Goal: Task Accomplishment & Management: Manage account settings

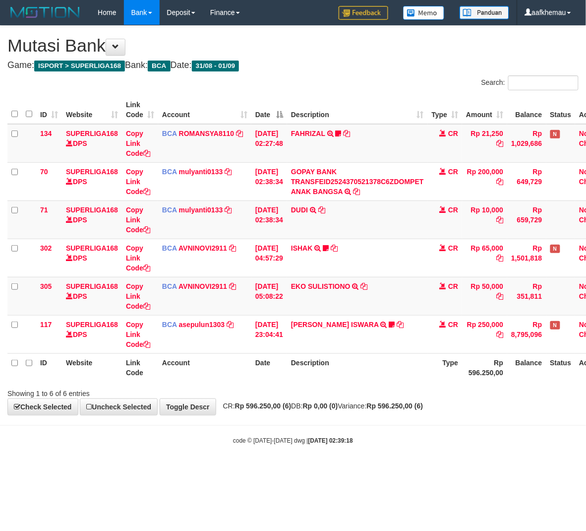
click at [348, 370] on th "Description" at bounding box center [357, 367] width 141 height 28
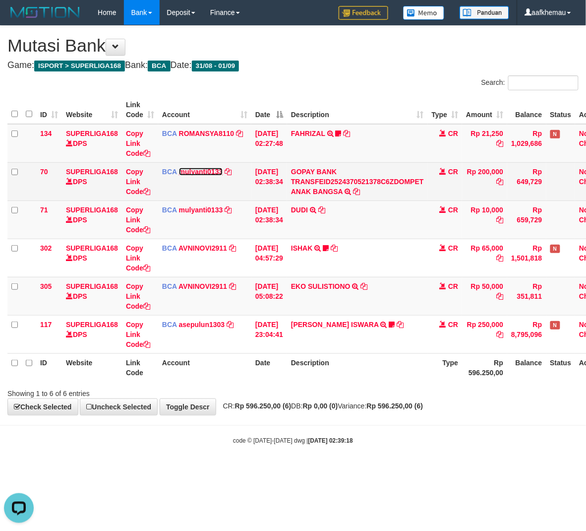
click at [219, 171] on link "mulyanti0133" at bounding box center [201, 172] width 44 height 8
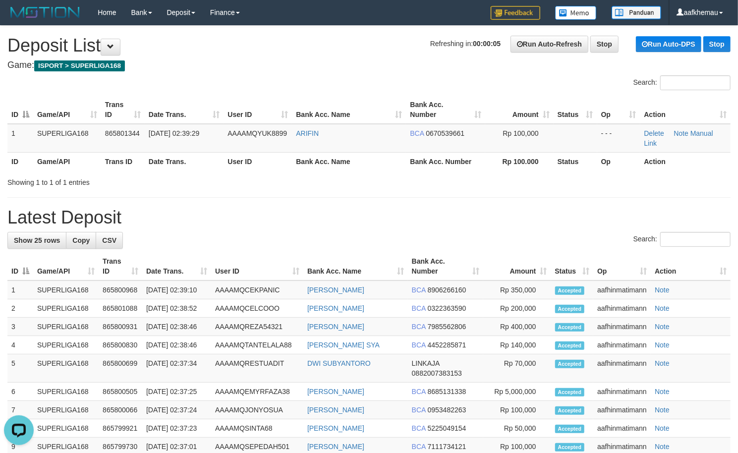
click at [178, 70] on h4 "Game: ISPORT > SUPERLIGA168" at bounding box center [368, 65] width 723 height 10
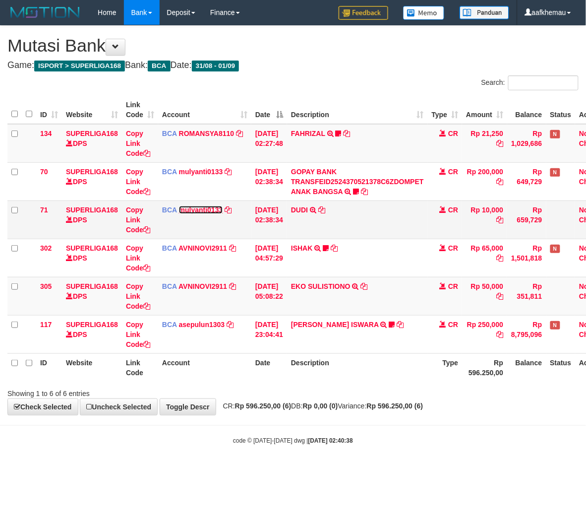
click at [210, 212] on link "mulyanti0133" at bounding box center [201, 210] width 44 height 8
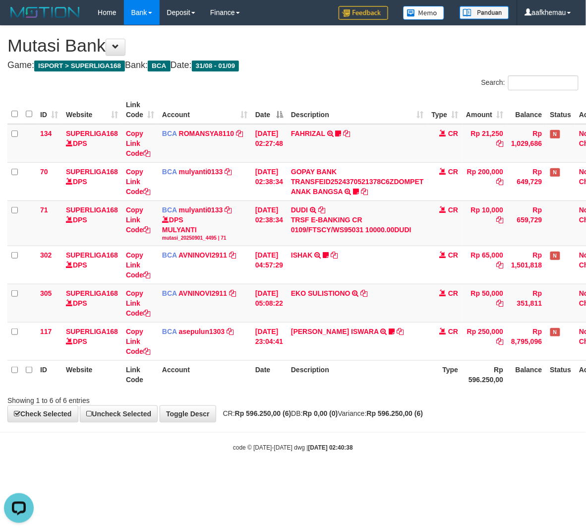
click at [262, 477] on html "Toggle navigation Home Bank Account List Load By Website Group [ISPORT] SUPERLI…" at bounding box center [293, 238] width 586 height 477
click at [320, 46] on h1 "Mutasi Bank" at bounding box center [292, 46] width 571 height 20
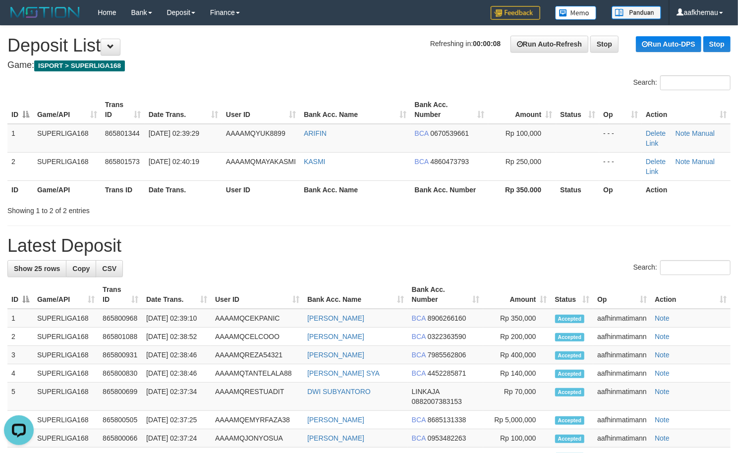
click at [322, 70] on h4 "Game: ISPORT > SUPERLIGA168" at bounding box center [368, 65] width 723 height 10
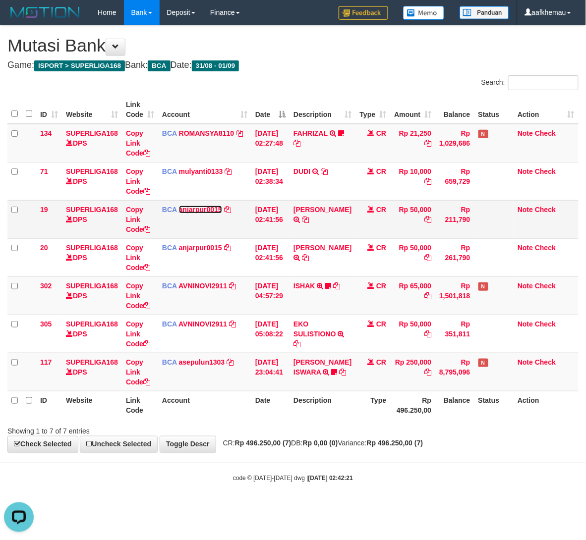
click at [192, 209] on link "anjarpur0015" at bounding box center [200, 210] width 43 height 8
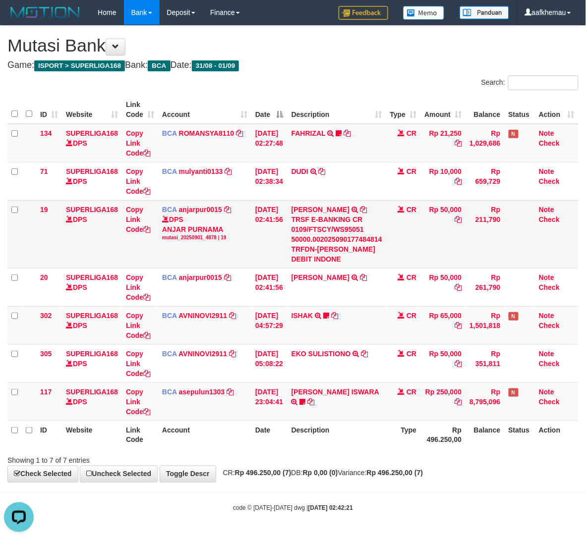
click at [373, 204] on td "MUHAMMAD BAH TRSF E-BANKING CR 0109/FTSCY/WS95051 50000.002025090177484814 TRFD…" at bounding box center [337, 234] width 99 height 68
click at [367, 207] on icon at bounding box center [363, 209] width 7 height 7
click at [332, 54] on h1 "Mutasi Bank" at bounding box center [292, 46] width 571 height 20
click at [334, 52] on h1 "Mutasi Bank" at bounding box center [292, 46] width 571 height 20
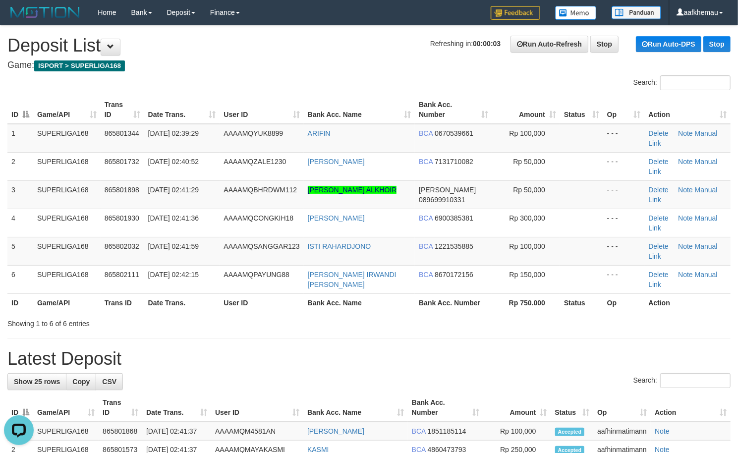
click at [286, 64] on h4 "Game: ISPORT > SUPERLIGA168" at bounding box center [368, 65] width 723 height 10
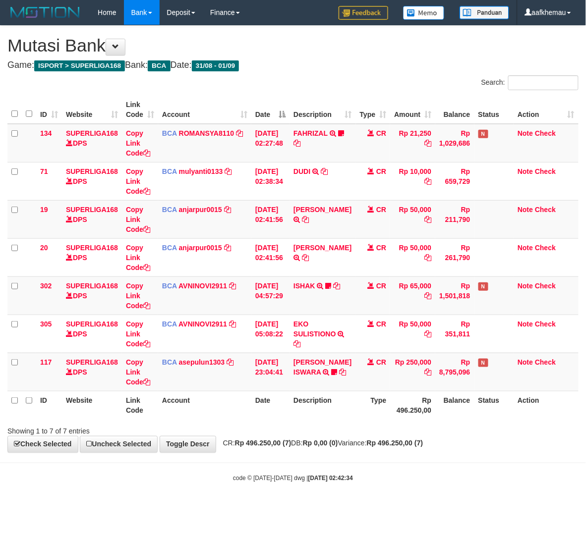
click at [392, 53] on h1 "Mutasi Bank" at bounding box center [292, 46] width 571 height 20
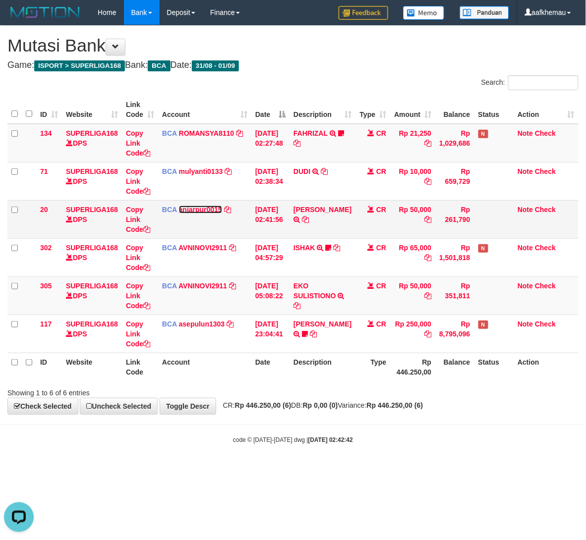
click at [201, 207] on link "anjarpur0015" at bounding box center [200, 210] width 43 height 8
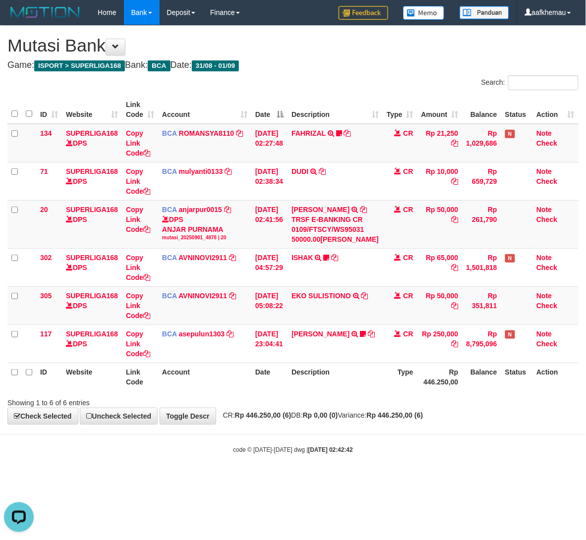
click at [363, 58] on div "**********" at bounding box center [293, 225] width 586 height 399
click at [229, 131] on link "ROMANSYA8110" at bounding box center [207, 133] width 56 height 8
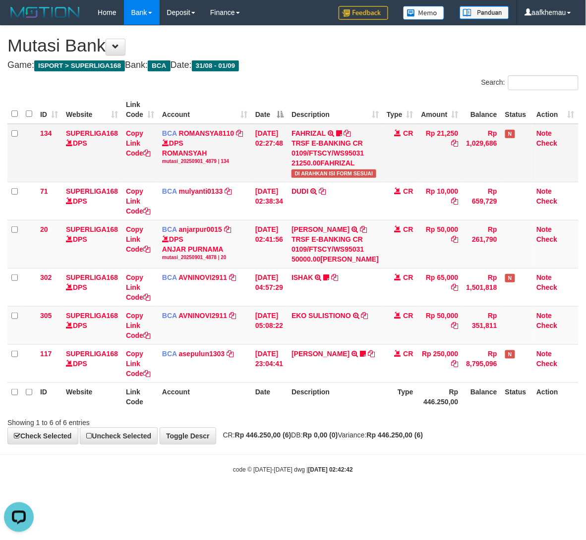
click at [306, 170] on span "DI ARAHKAN ISI FORM SESUAI" at bounding box center [334, 174] width 84 height 8
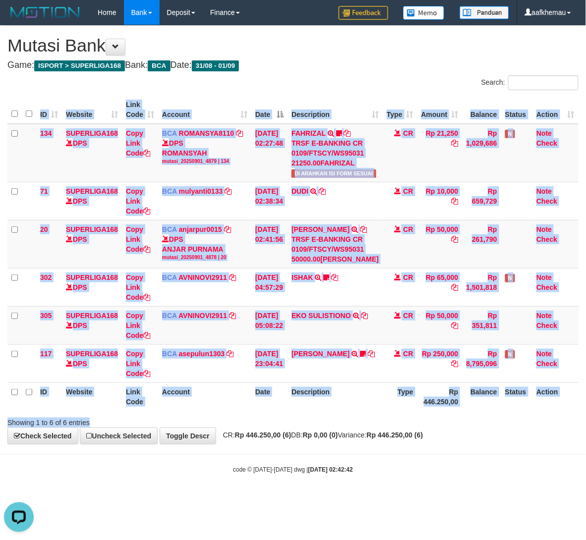
click at [436, 428] on div "Search: ID Website Link Code Account Date Description Type Amount Balance Statu…" at bounding box center [292, 251] width 571 height 353
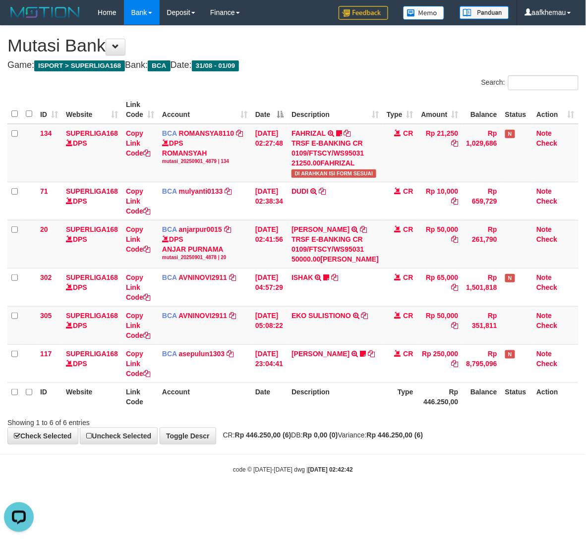
click at [435, 411] on th "Rp 446.250,00" at bounding box center [439, 397] width 45 height 28
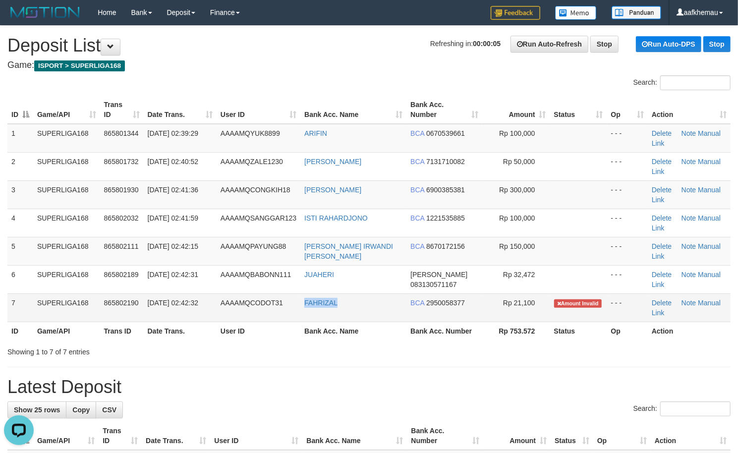
copy tr "FAHRIZAL"
drag, startPoint x: 381, startPoint y: 306, endPoint x: 297, endPoint y: 308, distance: 84.3
click at [297, 308] on tr "7 SUPERLIGA168 865802190 01/09/2025 02:42:32 AAAAMQCODOT31 FAHRIZAL BCA 2950058…" at bounding box center [368, 308] width 723 height 28
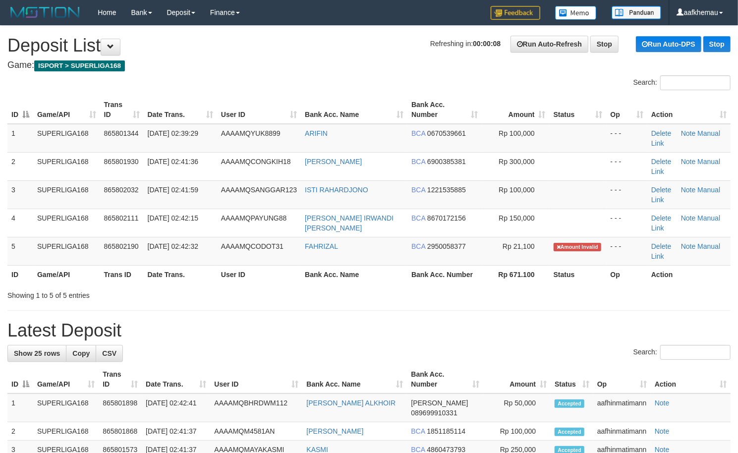
drag, startPoint x: 244, startPoint y: 66, endPoint x: 255, endPoint y: 72, distance: 12.7
click at [244, 65] on h4 "Game: ISPORT > SUPERLIGA168" at bounding box center [368, 65] width 723 height 10
copy span "CODOT31"
drag, startPoint x: 288, startPoint y: 249, endPoint x: 249, endPoint y: 253, distance: 39.4
click at [249, 253] on td "AAAAMQCODOT31" at bounding box center [259, 251] width 84 height 28
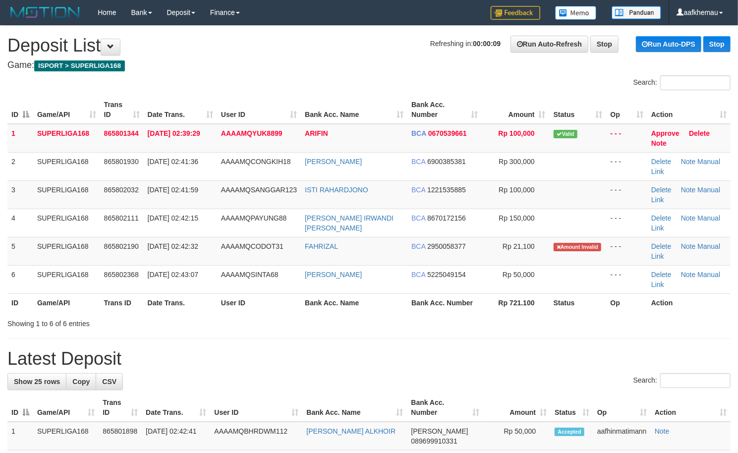
click at [318, 66] on h4 "Game: ISPORT > SUPERLIGA168" at bounding box center [368, 65] width 723 height 10
click at [299, 56] on h1 "Refreshing in: 00:00:05 Run Auto-Refresh Stop Run Auto-DPS Stop Deposit List" at bounding box center [368, 46] width 723 height 20
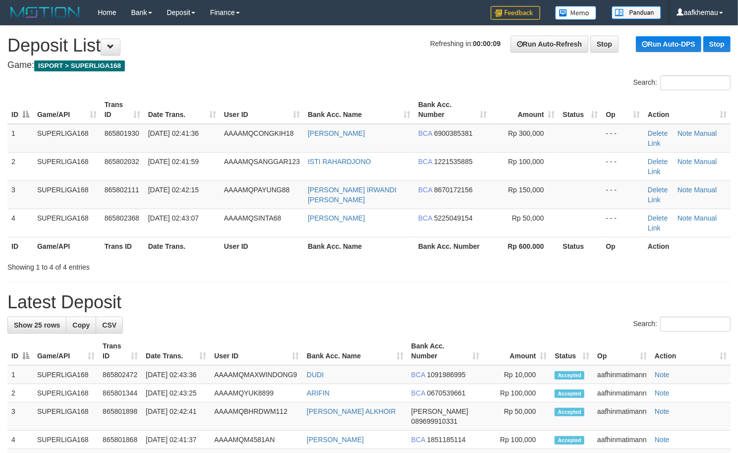
click at [327, 64] on h4 "Game: ISPORT > SUPERLIGA168" at bounding box center [368, 65] width 723 height 10
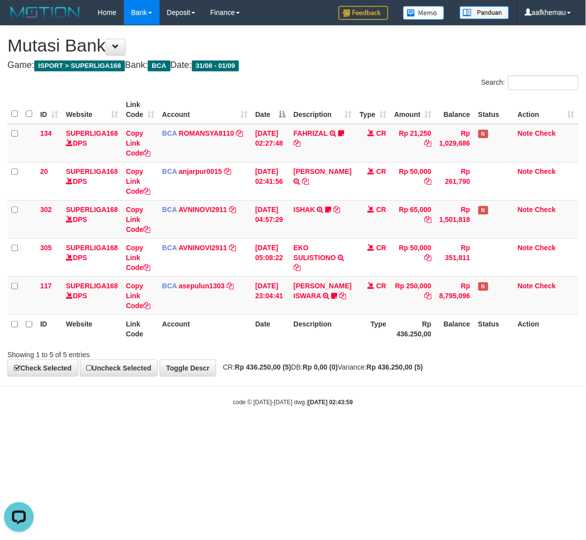
click at [406, 371] on strong "Rp 436.250,00 (5)" at bounding box center [395, 367] width 57 height 8
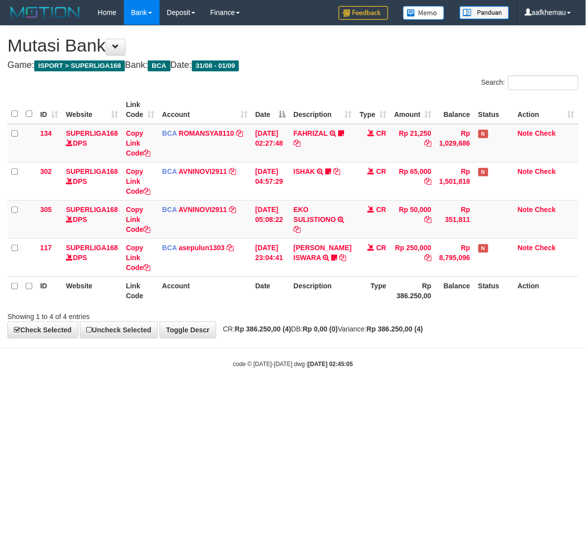
click at [457, 394] on html "Toggle navigation Home Bank Account List Load By Website Group [ISPORT] SUPERLI…" at bounding box center [293, 197] width 586 height 394
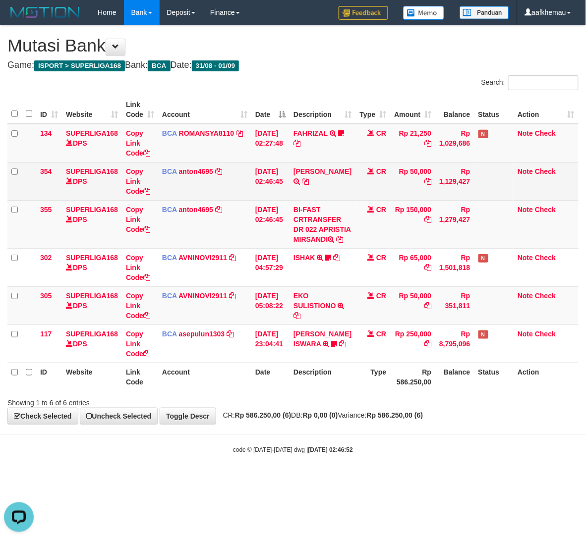
click at [195, 176] on td "BCA anton4695 DPS ANTON mutasi_20250901_4894 | 354 mutasi_20250901_4894 | 354" at bounding box center [204, 181] width 93 height 38
click at [195, 174] on link "anton4695" at bounding box center [196, 172] width 34 height 8
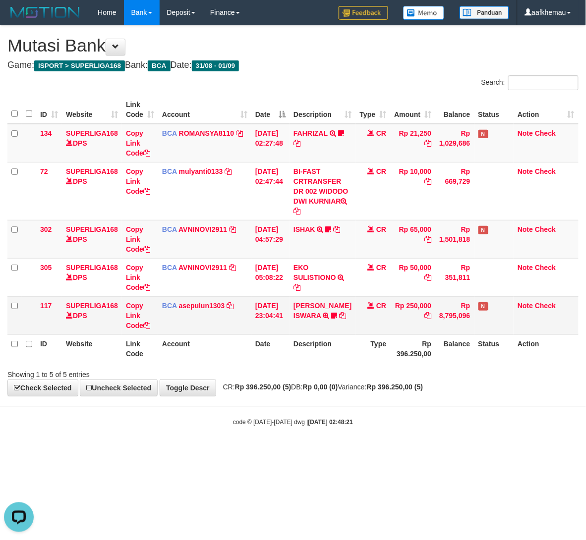
click at [454, 316] on td "Rp 8,795,096" at bounding box center [454, 316] width 39 height 38
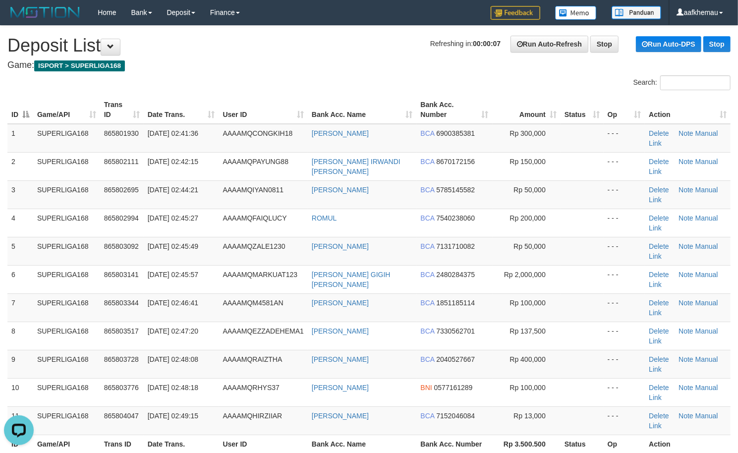
drag, startPoint x: 332, startPoint y: 39, endPoint x: 326, endPoint y: 44, distance: 7.7
click at [326, 44] on h1 "Refreshing in: 00:00:07 Run Auto-Refresh Stop Run Auto-DPS Stop Deposit List" at bounding box center [368, 46] width 723 height 20
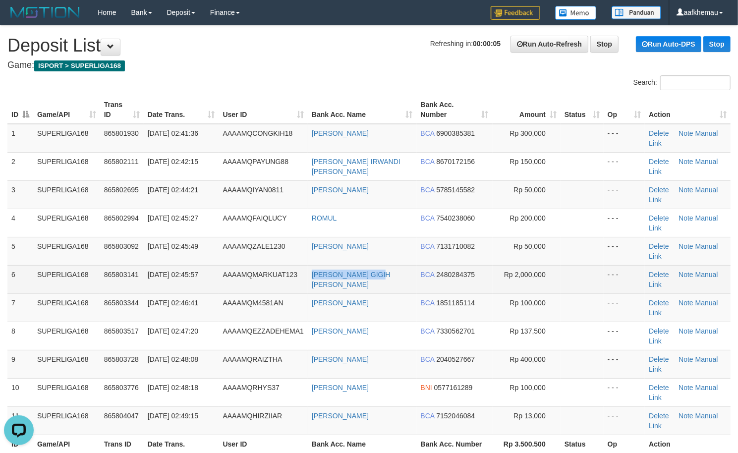
drag, startPoint x: 400, startPoint y: 274, endPoint x: 314, endPoint y: 280, distance: 86.0
click at [314, 280] on td "[PERSON_NAME] GIGIH [PERSON_NAME]" at bounding box center [362, 279] width 109 height 28
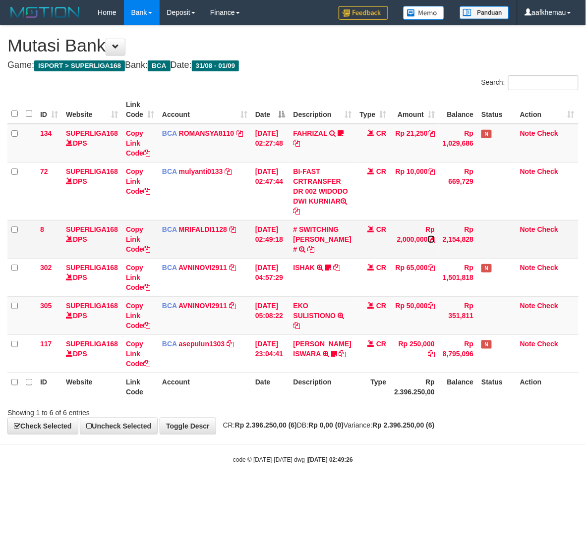
click at [435, 241] on icon at bounding box center [431, 239] width 7 height 7
click at [310, 64] on h4 "Game: ISPORT > SUPERLIGA168 Bank: BCA Date: 31/08 - 01/09" at bounding box center [292, 65] width 571 height 10
click at [195, 226] on link "MRIFALDI1128" at bounding box center [203, 230] width 48 height 8
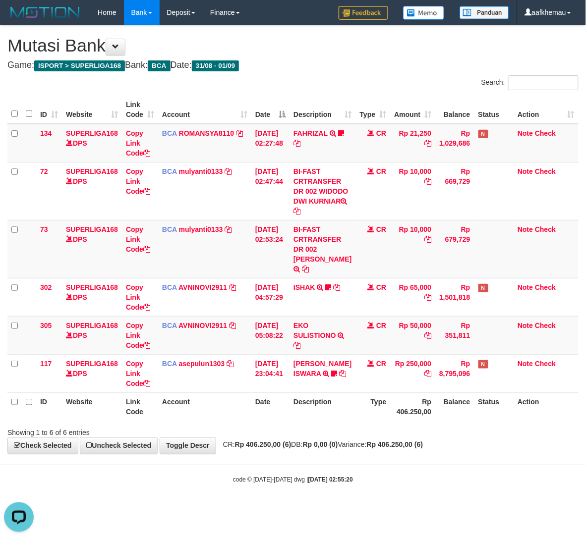
click at [385, 421] on tr "ID Website Link Code Account Date Description Type Rp 406.250,00 Balance Status…" at bounding box center [292, 407] width 571 height 28
click at [332, 60] on h4 "Game: ISPORT > SUPERLIGA168 Bank: BCA Date: 31/08 - 01/09" at bounding box center [292, 65] width 571 height 10
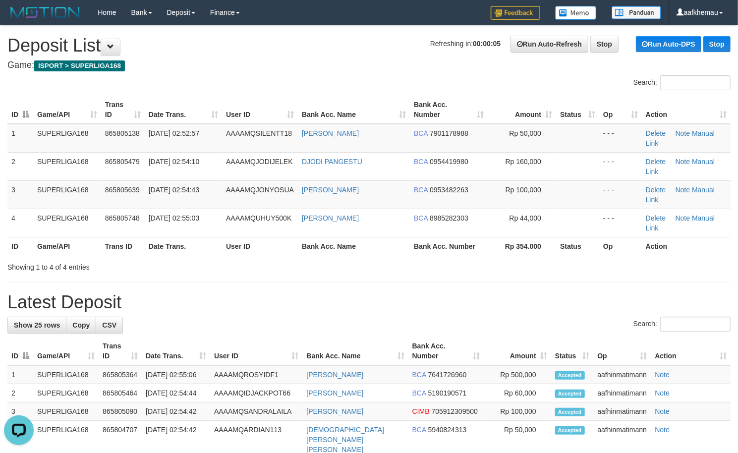
drag, startPoint x: 300, startPoint y: 76, endPoint x: 304, endPoint y: 66, distance: 10.9
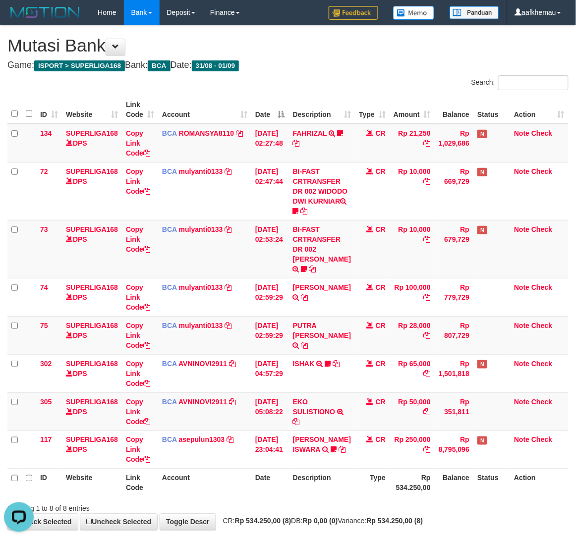
click at [435, 497] on th "Balance" at bounding box center [454, 483] width 39 height 28
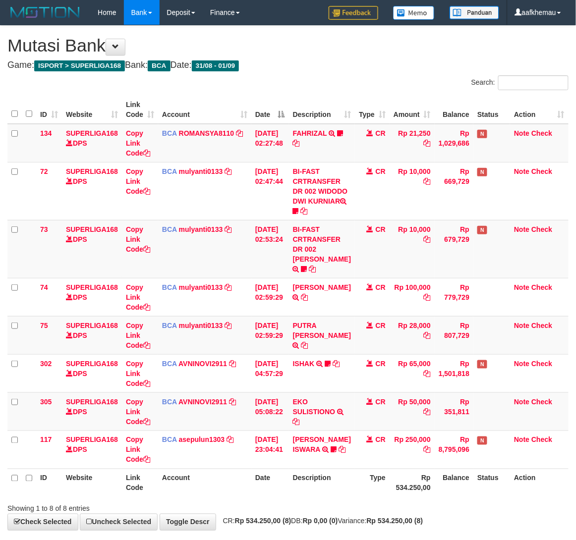
click at [314, 74] on div "**********" at bounding box center [288, 278] width 576 height 505
click at [303, 48] on h1 "Mutasi Bank" at bounding box center [287, 46] width 561 height 20
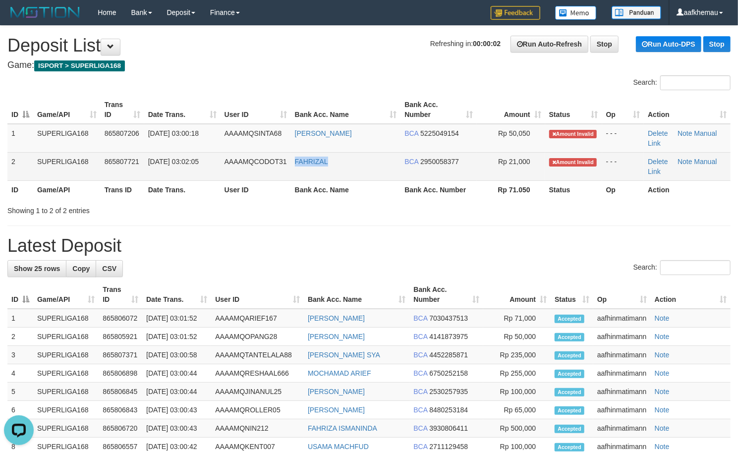
copy link "FAHRIZAL"
drag, startPoint x: 356, startPoint y: 163, endPoint x: 291, endPoint y: 173, distance: 66.2
click at [291, 173] on td "FAHRIZAL" at bounding box center [346, 166] width 110 height 28
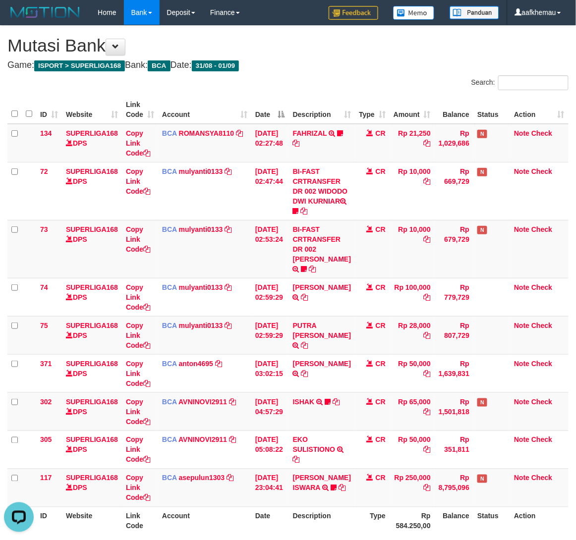
click at [314, 41] on h1 "Mutasi Bank" at bounding box center [287, 46] width 561 height 20
click at [363, 62] on h4 "Game: ISPORT > SUPERLIGA168 Bank: BCA Date: 31/08 - 01/09" at bounding box center [287, 65] width 561 height 10
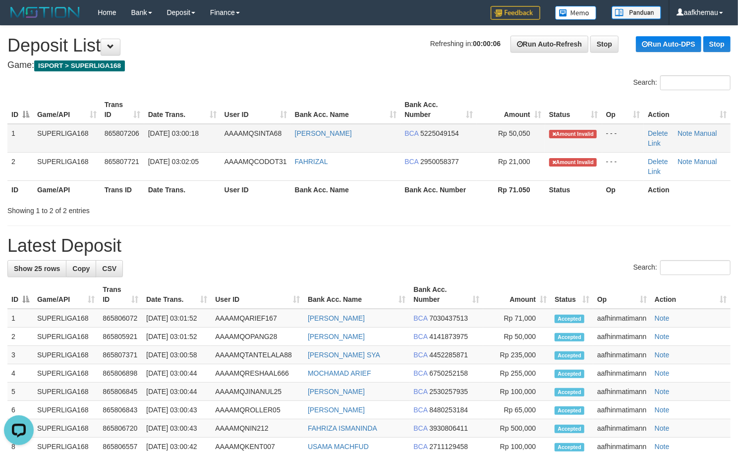
copy link "UHAMMAD IRDAN"
click at [300, 149] on td "[PERSON_NAME]" at bounding box center [346, 138] width 110 height 29
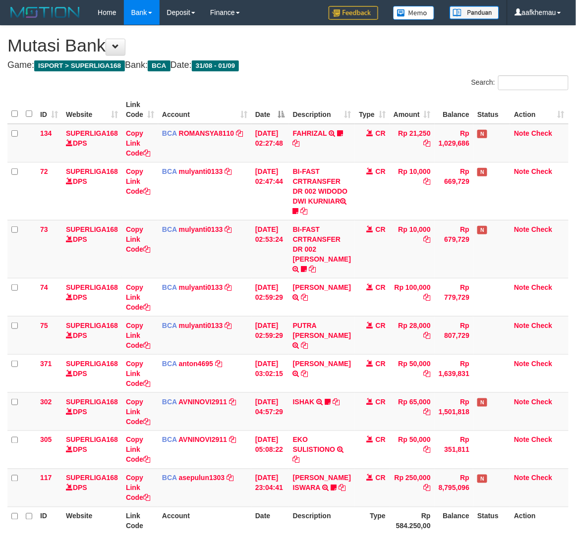
click at [388, 52] on h1 "Mutasi Bank" at bounding box center [287, 46] width 561 height 20
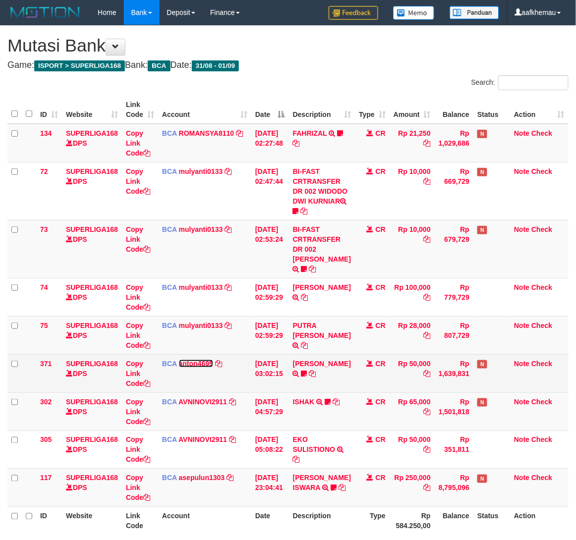
click at [203, 368] on link "anton4695" at bounding box center [196, 364] width 34 height 8
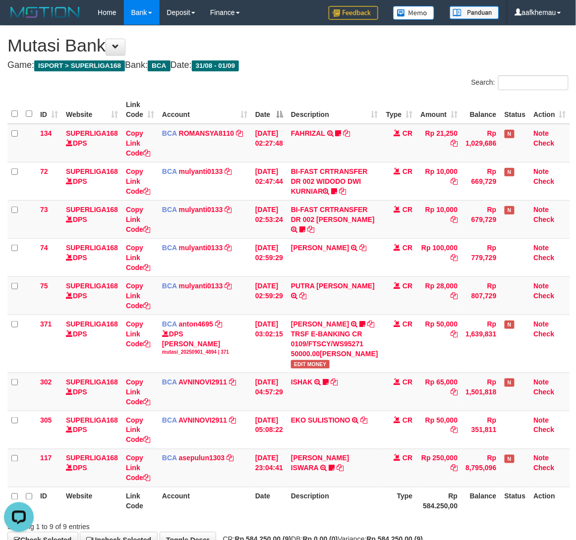
click at [357, 76] on div "Search:" at bounding box center [432, 83] width 273 height 17
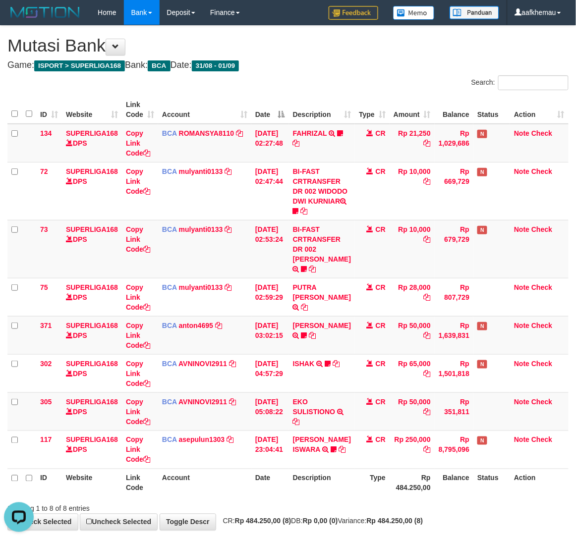
click at [329, 67] on h4 "Game: ISPORT > SUPERLIGA168 Bank: BCA Date: 31/08 - 01/09" at bounding box center [287, 65] width 561 height 10
click at [405, 46] on h1 "Mutasi Bank" at bounding box center [287, 46] width 561 height 20
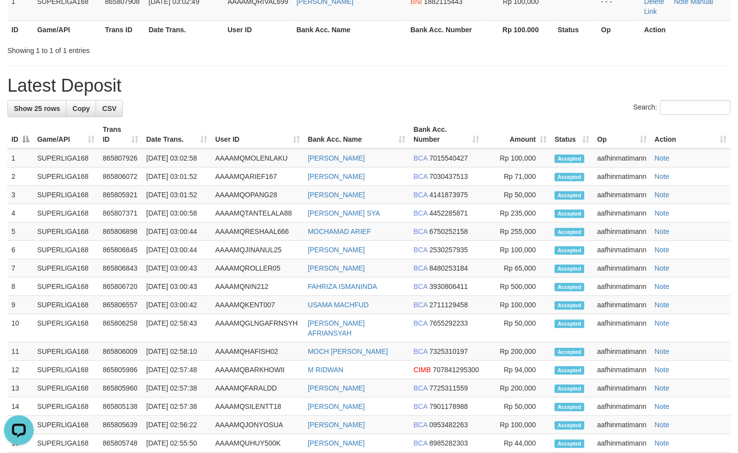
click at [274, 54] on div "Showing 1 to 1 of 1 entries" at bounding box center [153, 49] width 293 height 14
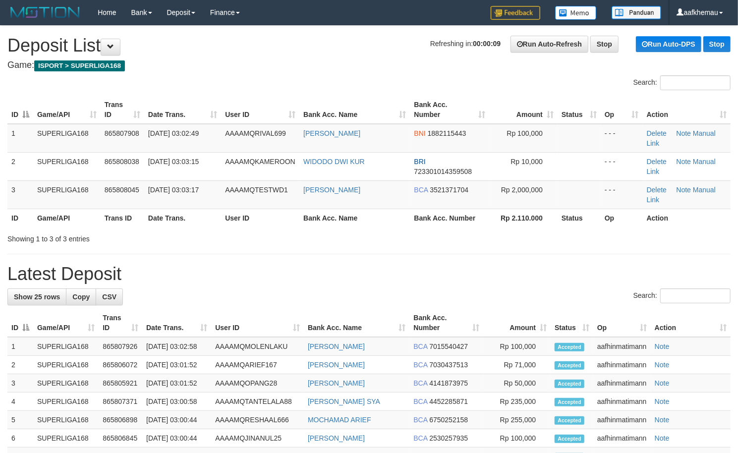
click at [304, 241] on div "Showing 1 to 3 of 3 entries" at bounding box center [153, 237] width 307 height 14
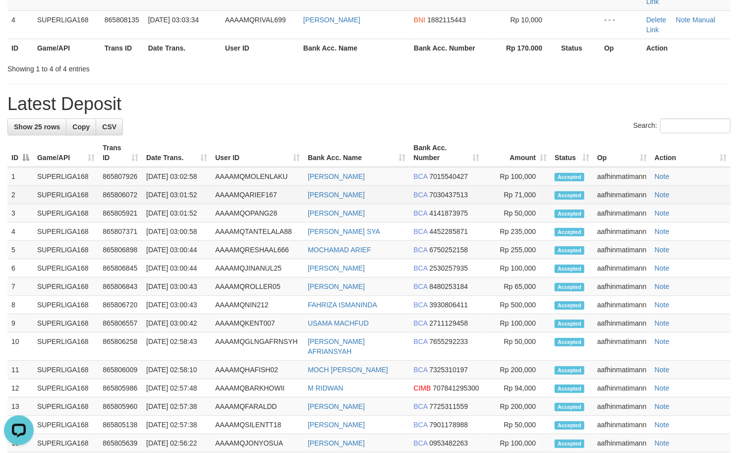
scroll to position [132, 0]
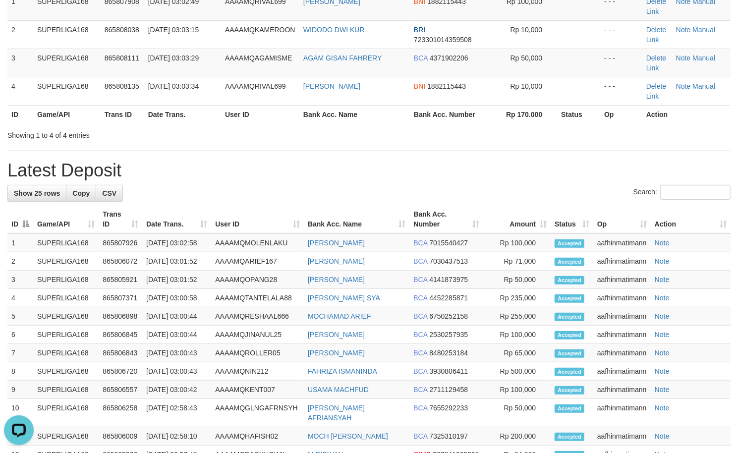
click at [287, 159] on div "**********" at bounding box center [369, 336] width 738 height 885
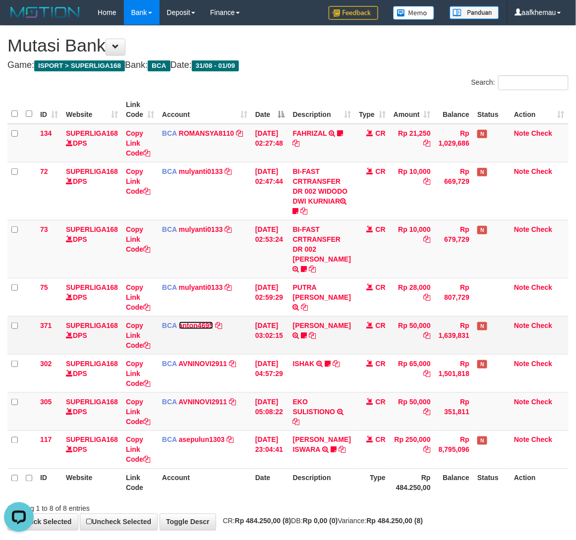
click at [193, 330] on link "anton4695" at bounding box center [196, 326] width 34 height 8
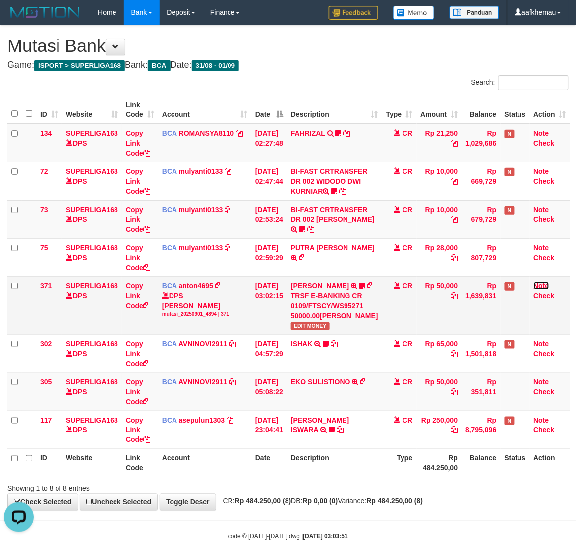
click at [534, 290] on link "Note" at bounding box center [541, 286] width 15 height 8
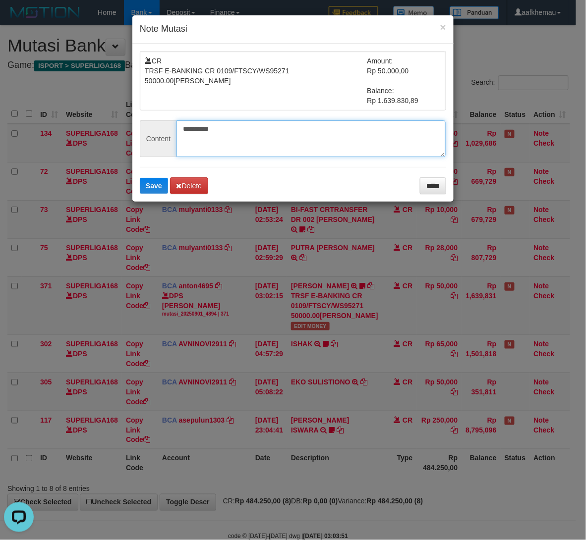
click at [186, 134] on textarea "**********" at bounding box center [311, 138] width 269 height 37
click at [185, 129] on textarea "**********" at bounding box center [311, 138] width 269 height 37
paste textarea "*******"
type textarea "**********"
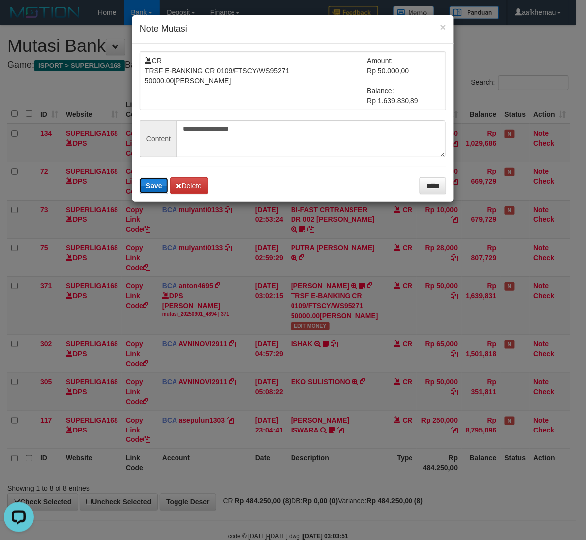
click at [155, 189] on span "Save" at bounding box center [154, 186] width 16 height 8
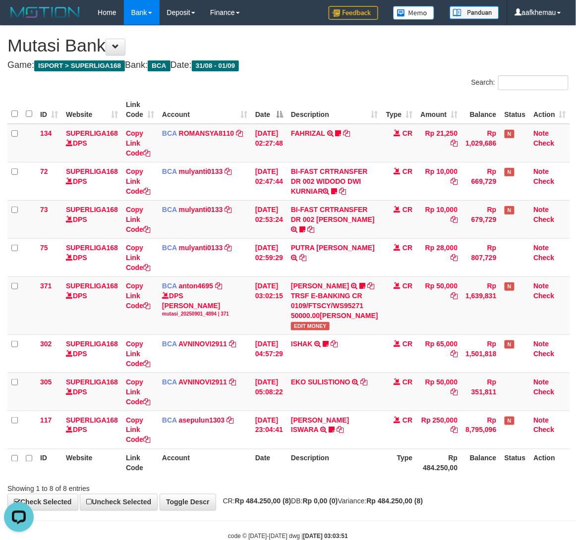
click at [320, 88] on div "Search:" at bounding box center [432, 83] width 273 height 17
click at [327, 74] on div "**********" at bounding box center [288, 268] width 576 height 485
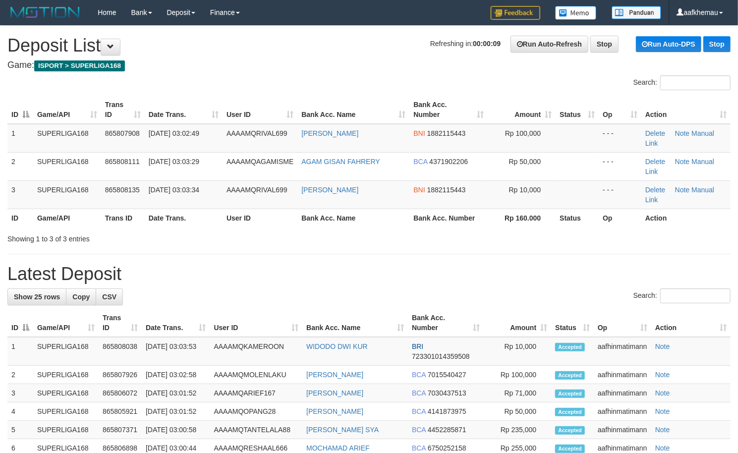
click at [289, 60] on h4 "Game: ISPORT > SUPERLIGA168" at bounding box center [368, 65] width 723 height 10
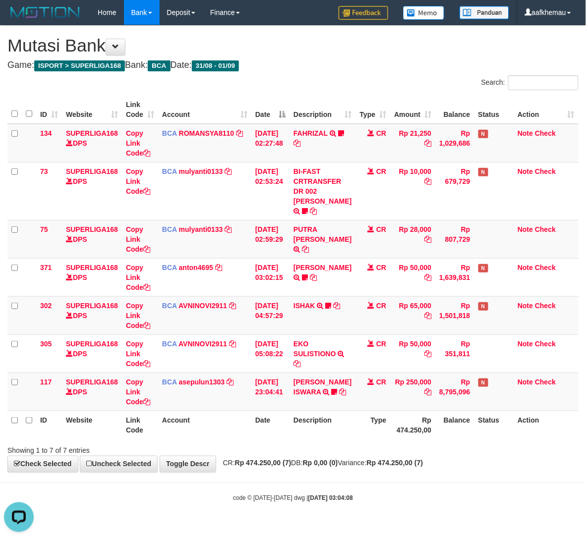
click at [360, 56] on h1 "Mutasi Bank" at bounding box center [292, 46] width 571 height 20
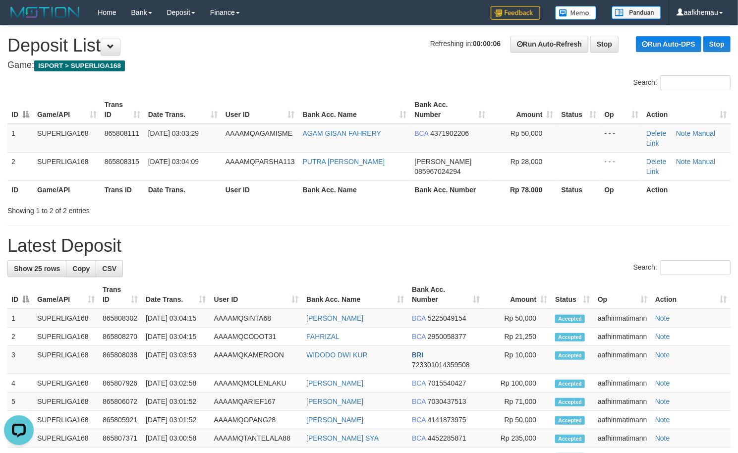
click at [272, 51] on h1 "Refreshing in: 00:00:06 Run Auto-Refresh Stop Run Auto-DPS Stop Deposit List" at bounding box center [368, 46] width 723 height 20
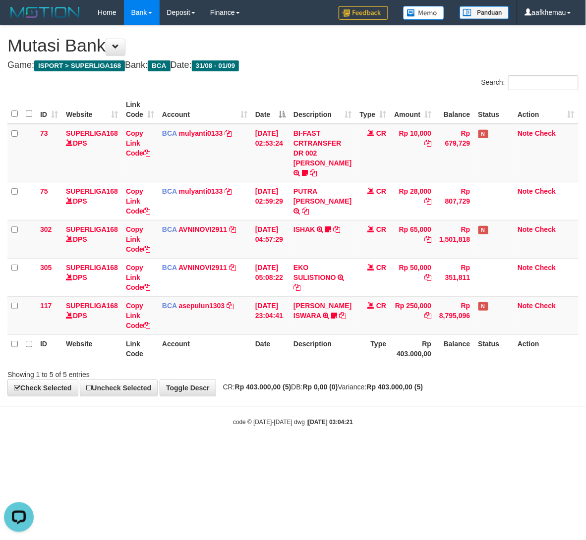
click at [395, 380] on div "Showing 1 to 5 of 5 entries" at bounding box center [293, 373] width 586 height 14
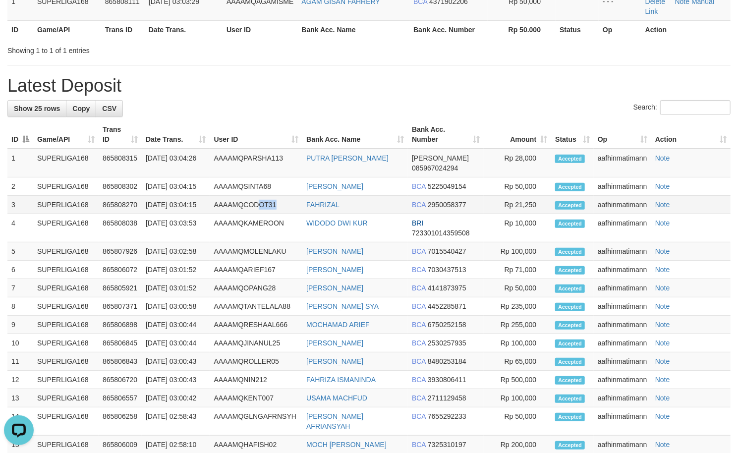
copy td "OT31"
copy td "CODOT31"
drag, startPoint x: 292, startPoint y: 219, endPoint x: 245, endPoint y: 223, distance: 46.8
click at [245, 214] on td "AAAAMQCODOT31" at bounding box center [256, 205] width 93 height 18
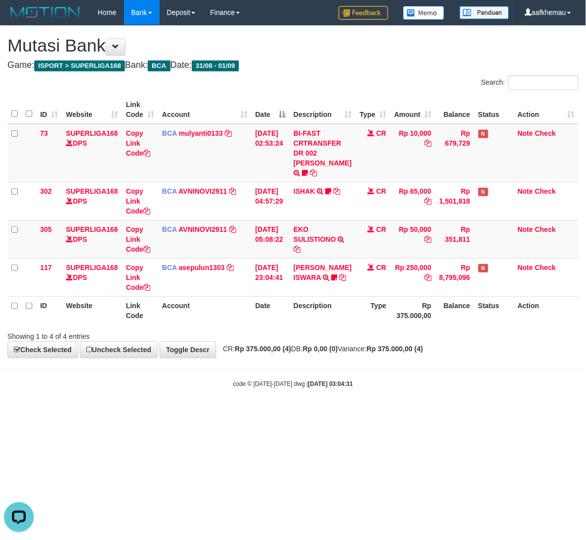
click at [354, 59] on div "**********" at bounding box center [293, 192] width 586 height 332
click at [316, 49] on h1 "Mutasi Bank" at bounding box center [292, 46] width 571 height 20
click at [337, 74] on div "**********" at bounding box center [293, 192] width 586 height 332
click at [381, 47] on h1 "Mutasi Bank" at bounding box center [292, 46] width 571 height 20
click at [338, 70] on div "**********" at bounding box center [293, 192] width 586 height 332
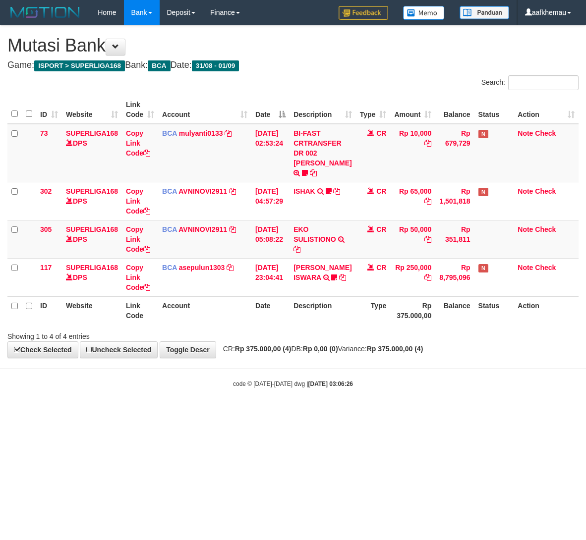
click at [342, 388] on strong "2025/09/01 03:06:26" at bounding box center [330, 384] width 45 height 7
click at [308, 38] on h1 "Mutasi Bank" at bounding box center [292, 46] width 571 height 20
click at [310, 32] on div "**********" at bounding box center [293, 192] width 586 height 332
